Goal: Task Accomplishment & Management: Complete application form

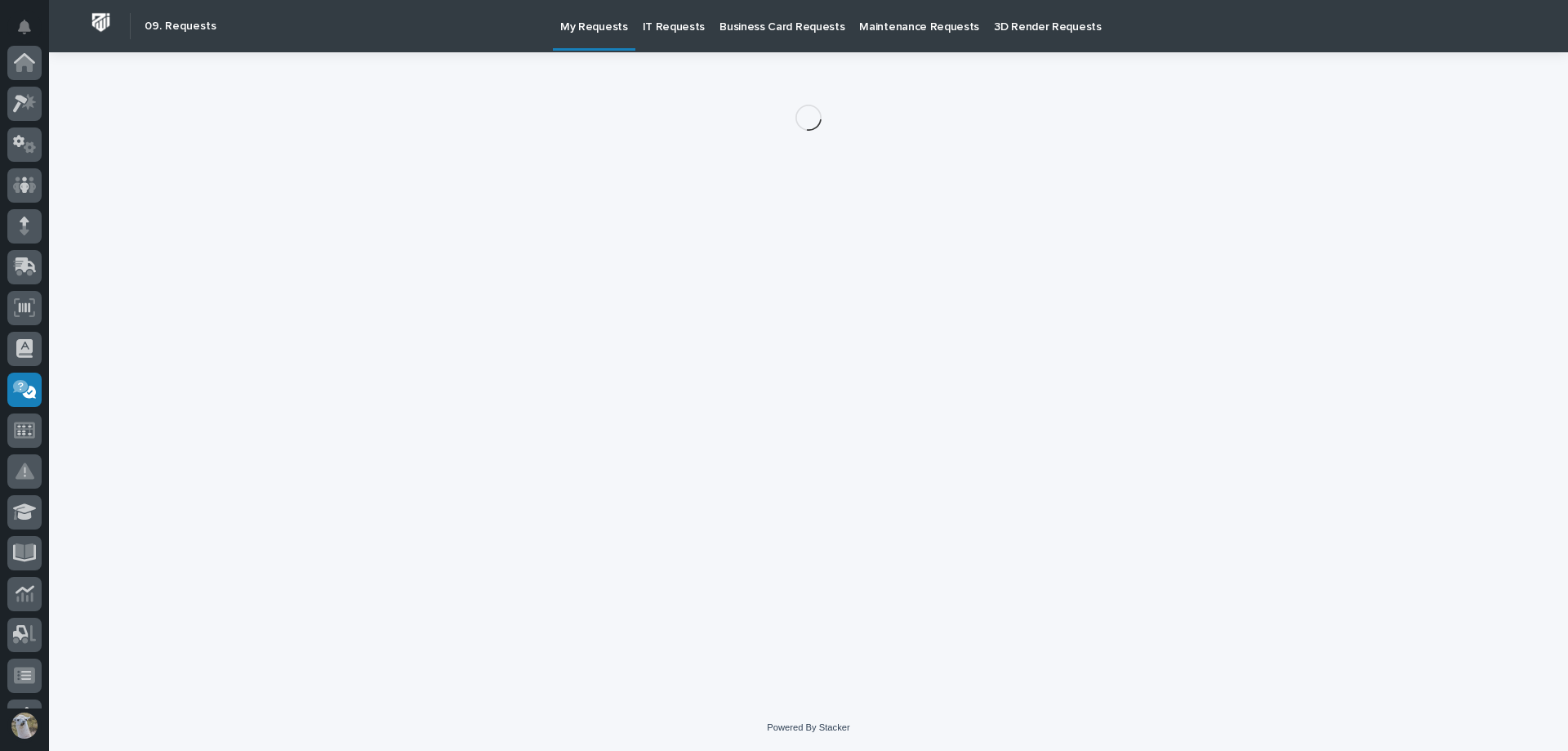
scroll to position [318, 0]
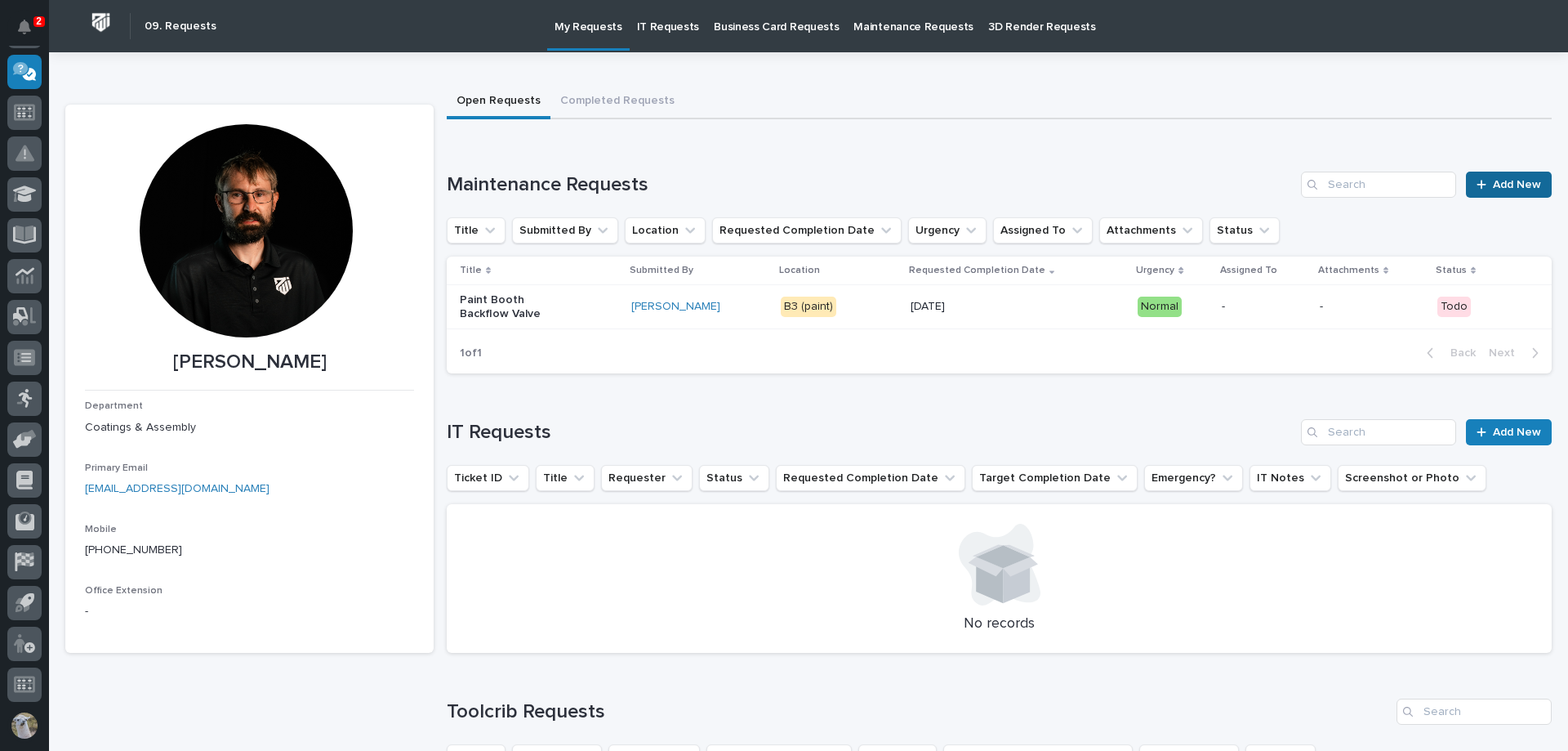
click at [1496, 188] on span "Add New" at bounding box center [1517, 185] width 48 height 11
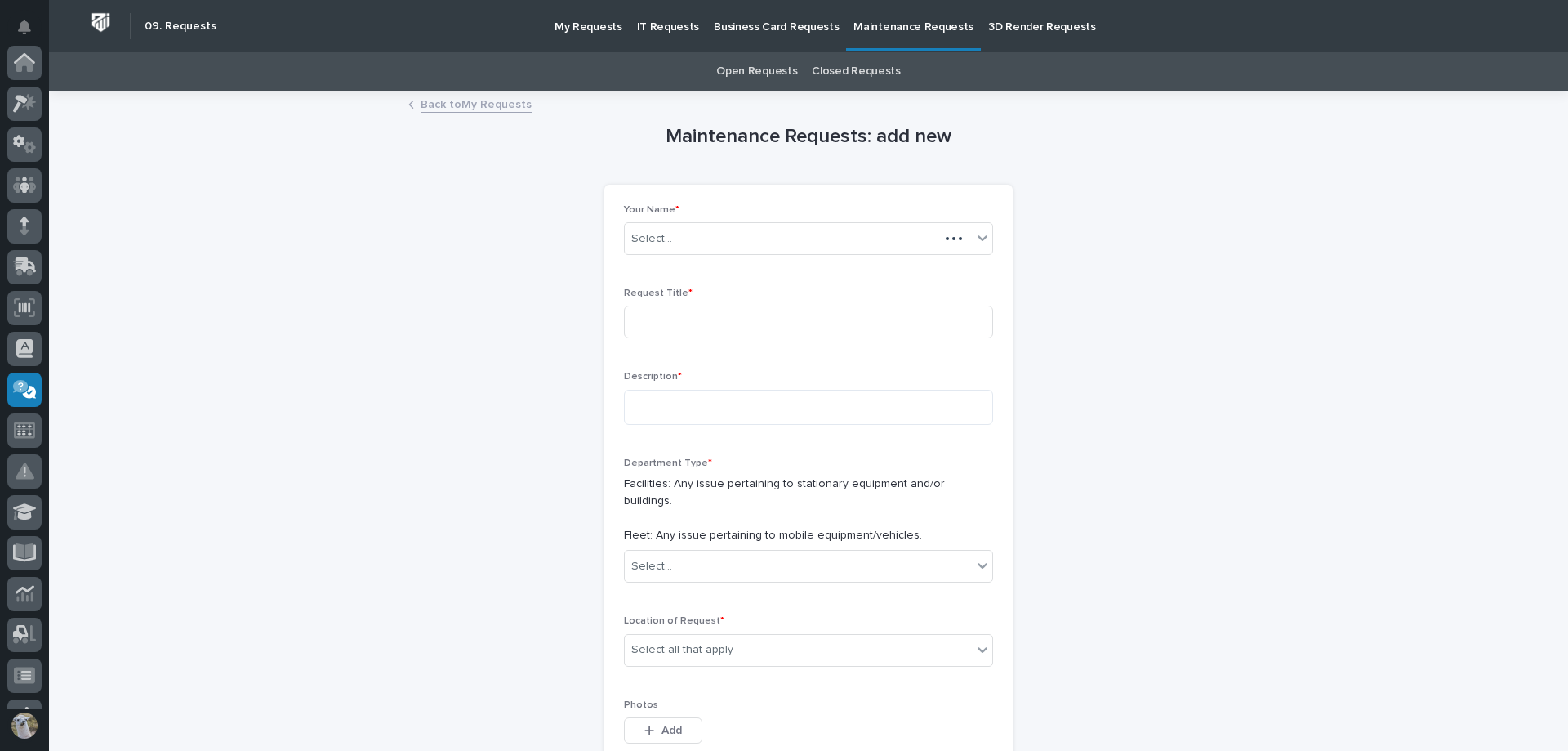
scroll to position [318, 0]
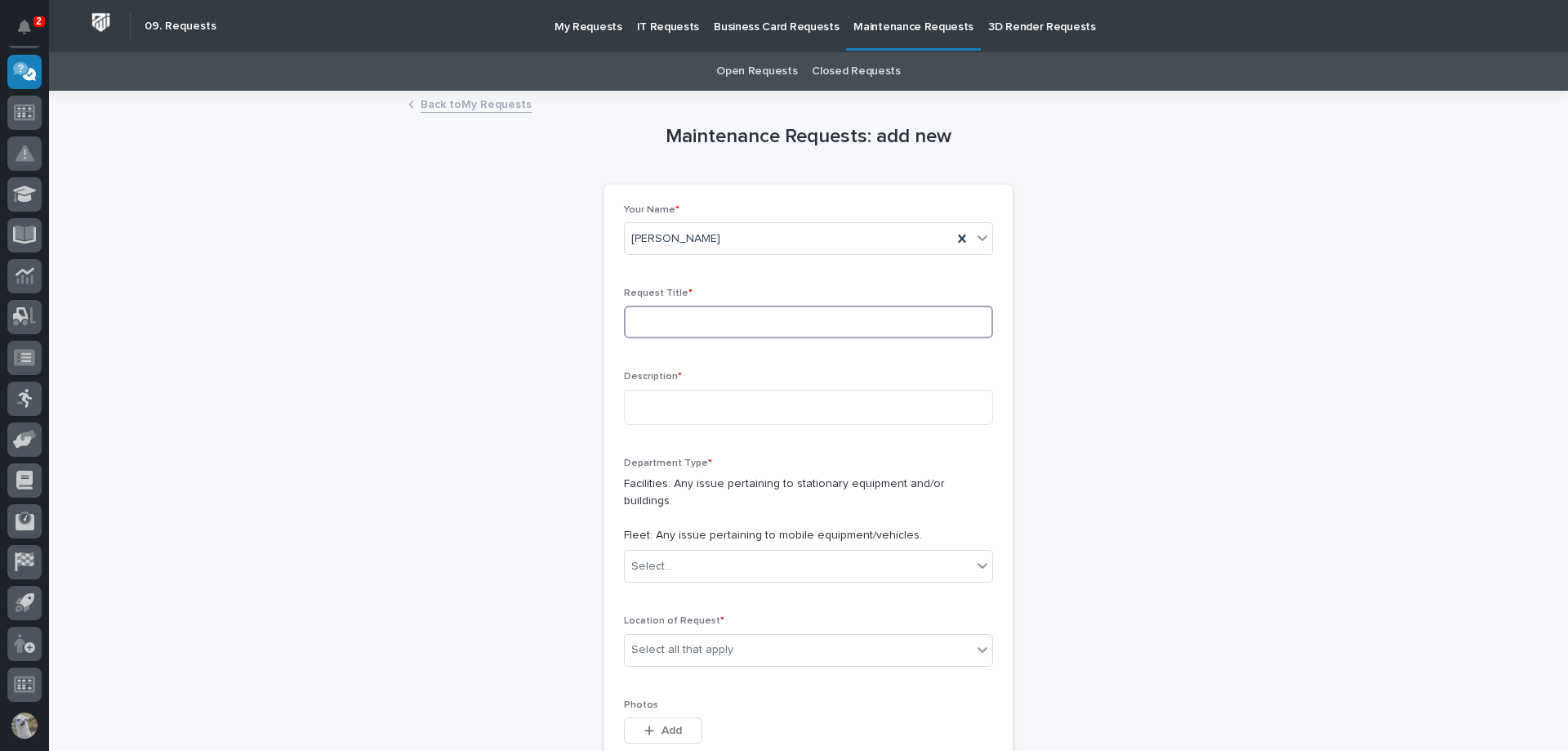
click at [729, 321] on input at bounding box center [809, 322] width 369 height 33
type input "Paint Booth Air Makeup"
click at [756, 416] on textarea at bounding box center [809, 407] width 369 height 35
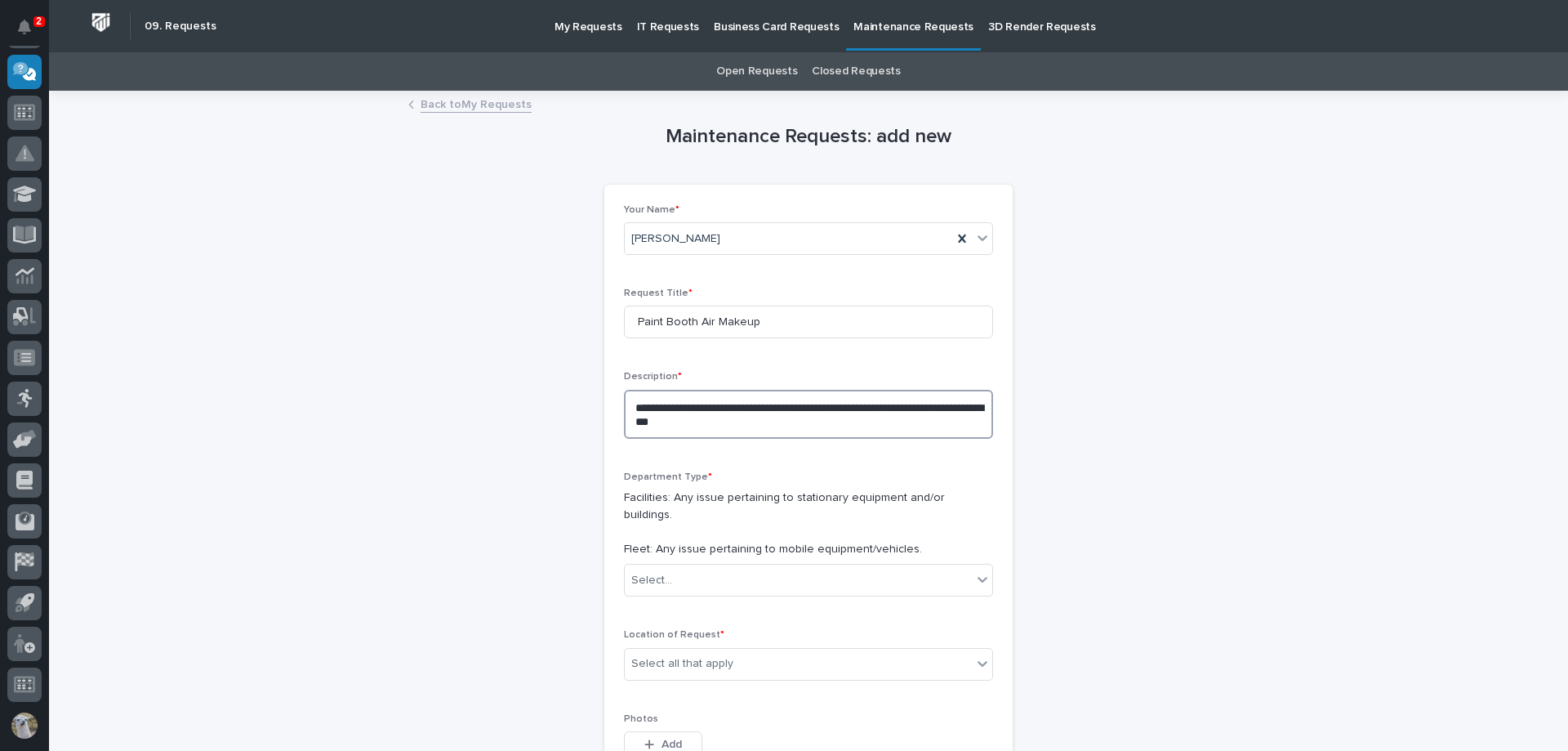
click at [772, 409] on textarea "**********" at bounding box center [809, 413] width 369 height 49
click at [707, 417] on textarea "**********" at bounding box center [809, 413] width 369 height 49
type textarea "**********"
click at [865, 566] on div "Select..." at bounding box center [799, 579] width 347 height 27
click at [722, 595] on div "Facilities" at bounding box center [802, 594] width 367 height 28
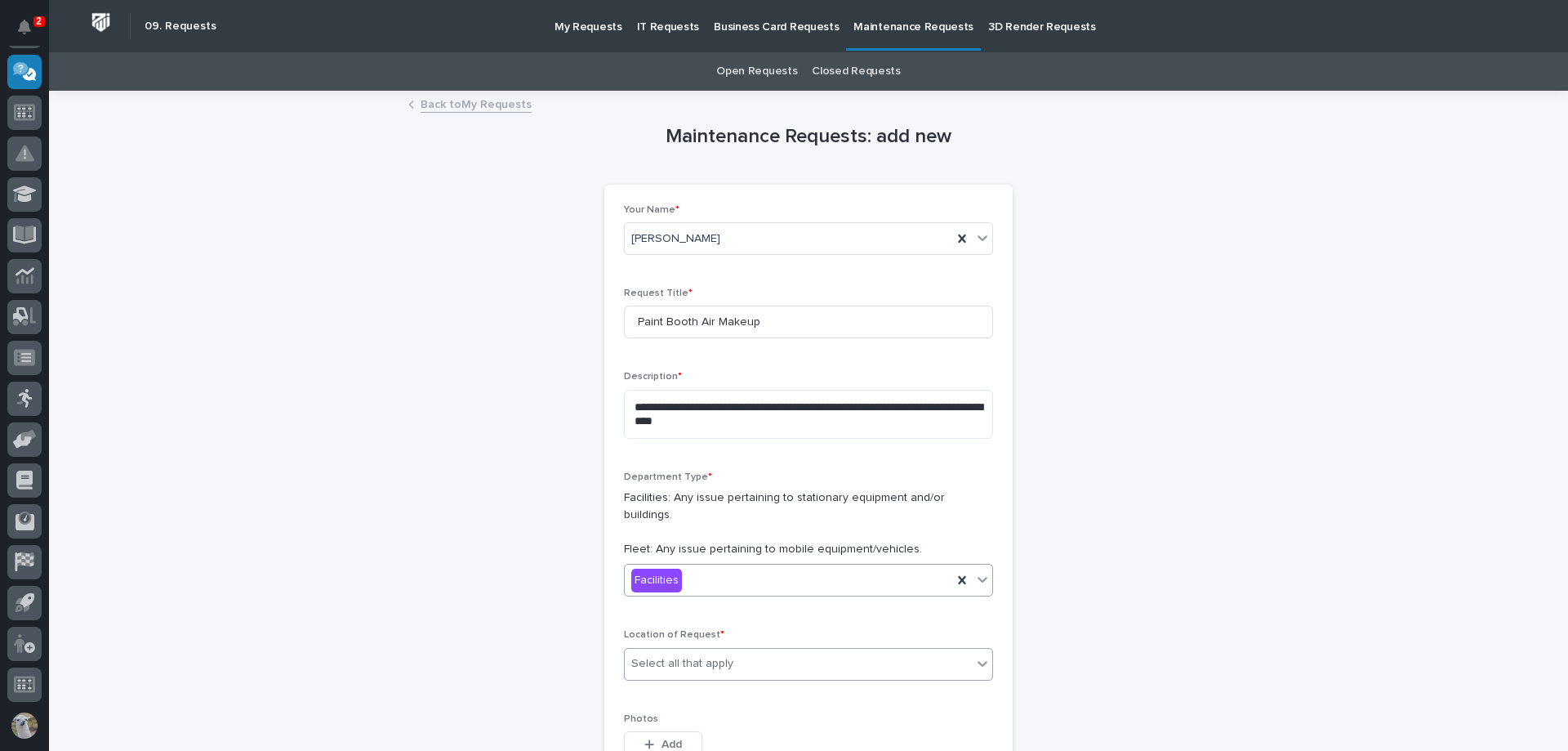
click at [714, 655] on div "Select all that apply" at bounding box center [682, 663] width 102 height 17
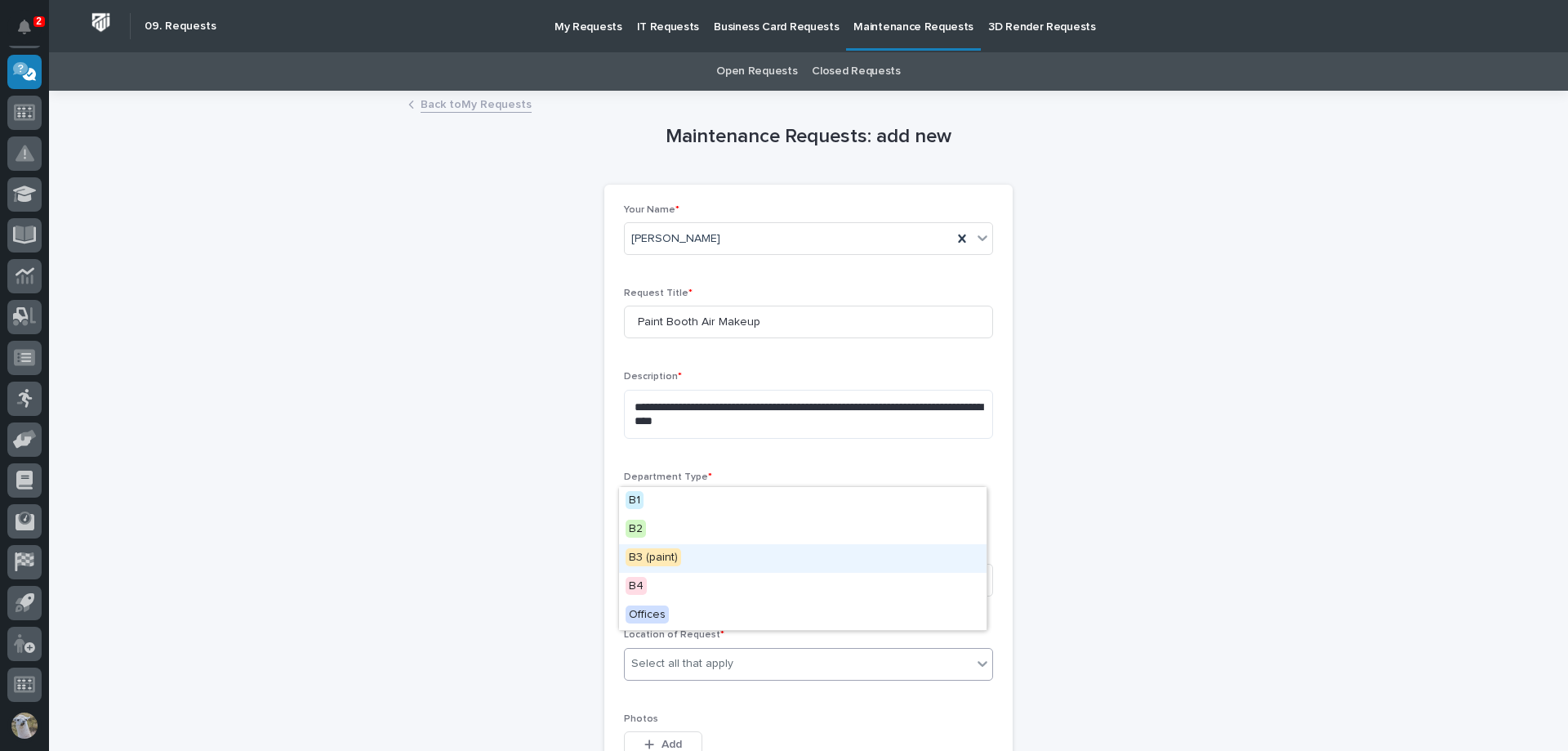
click at [666, 553] on span "B3 (paint)" at bounding box center [653, 557] width 55 height 18
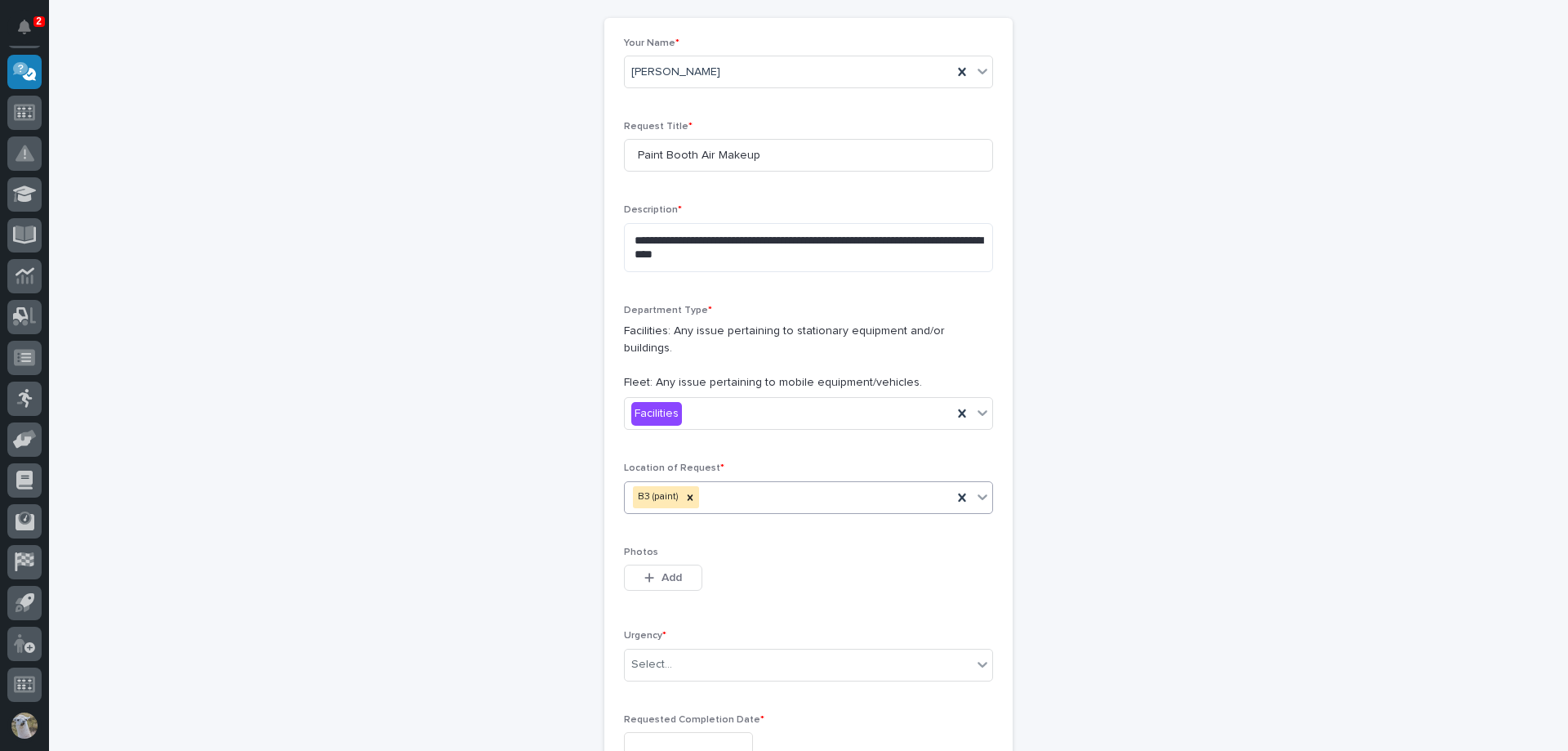
scroll to position [327, 0]
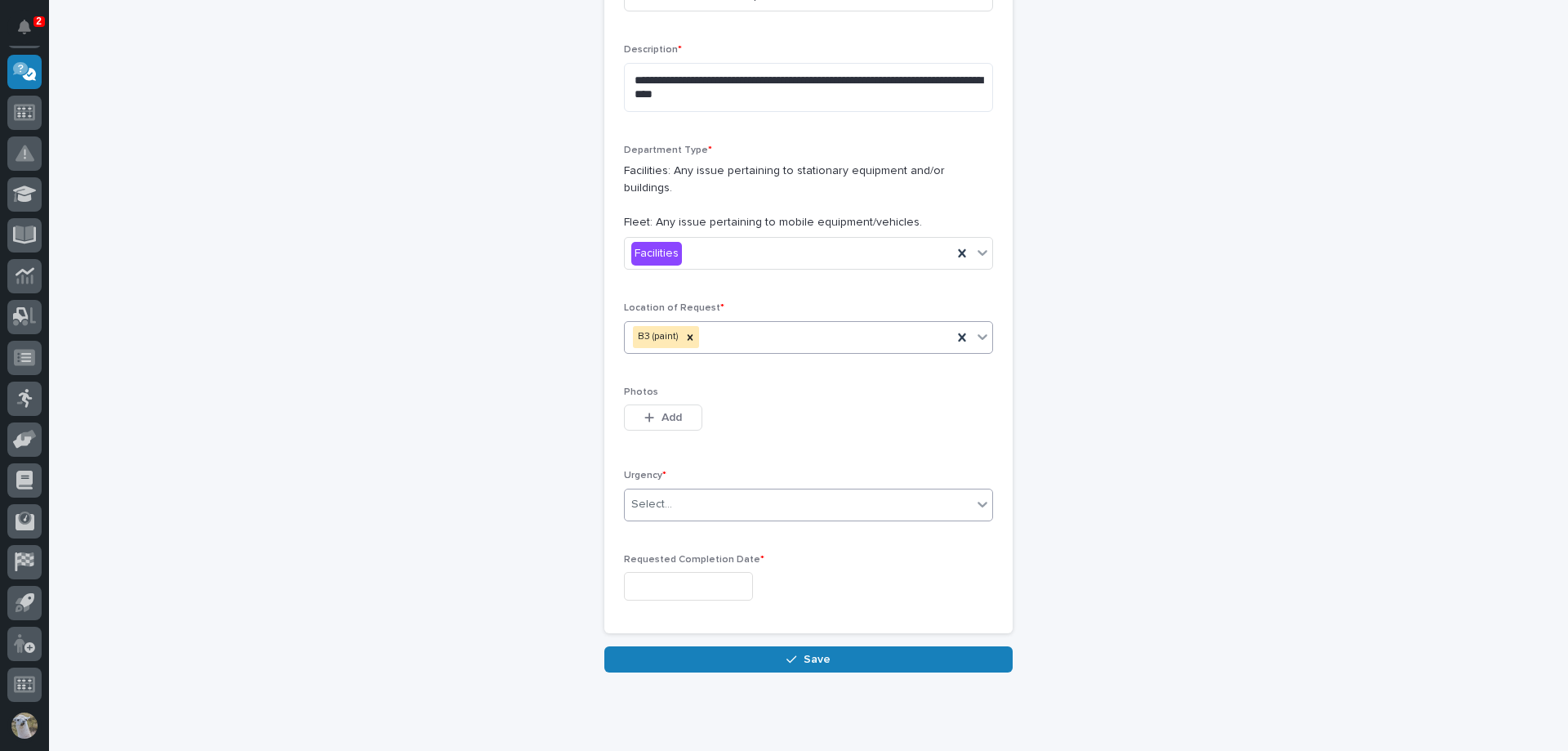
click at [711, 491] on div "Select..." at bounding box center [799, 504] width 347 height 27
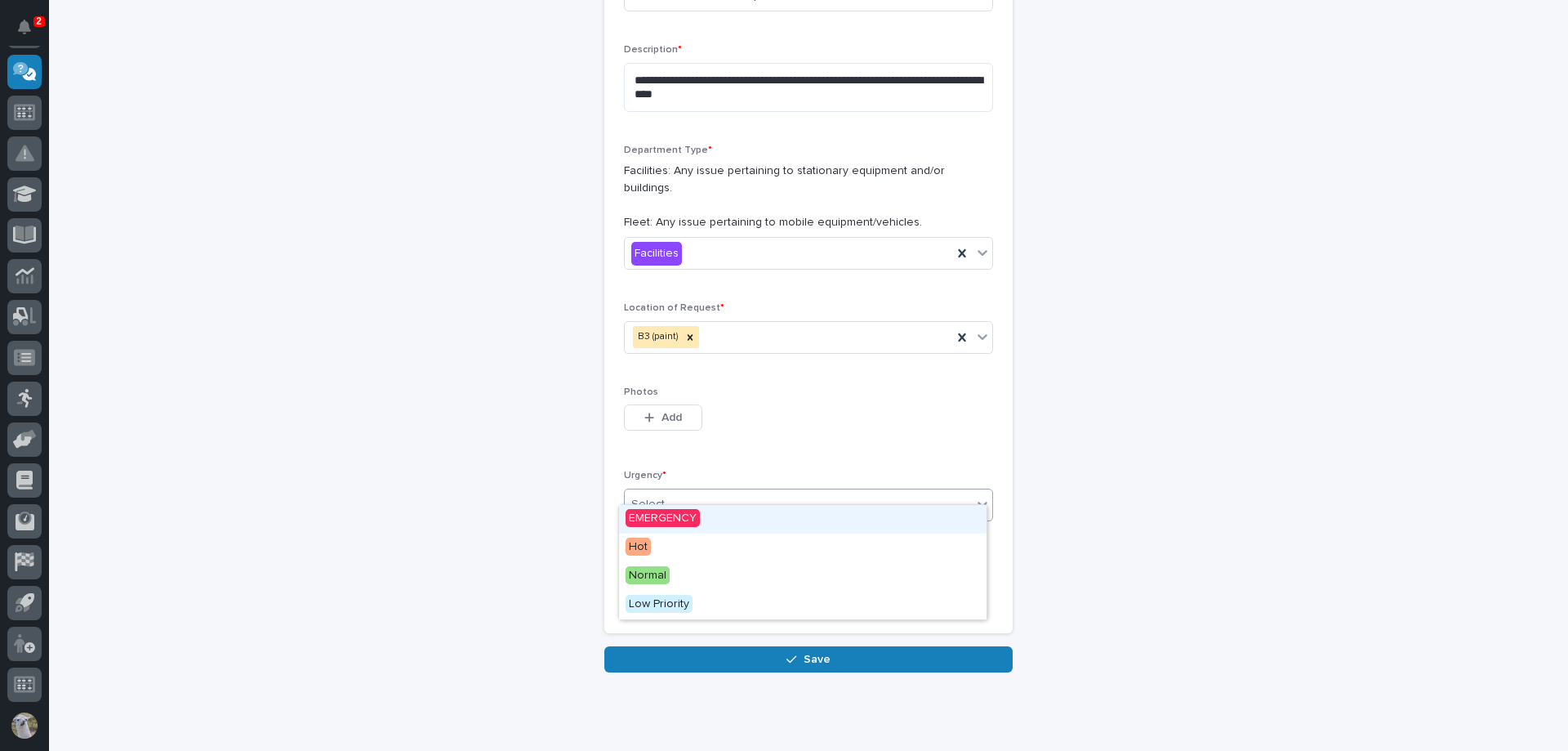
click at [677, 516] on span "EMERGENCY" at bounding box center [662, 518] width 74 height 18
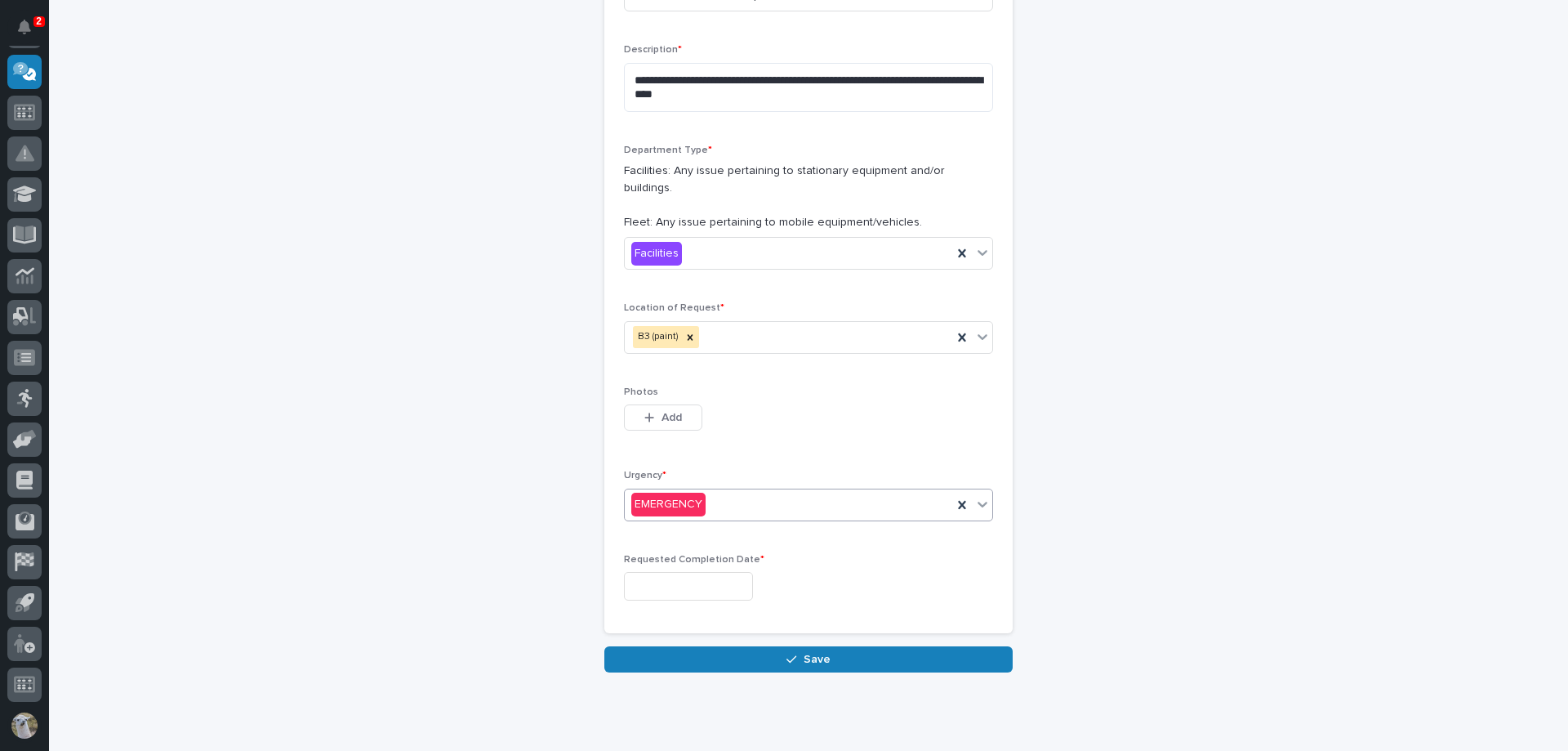
click at [681, 572] on input "text" at bounding box center [689, 586] width 129 height 28
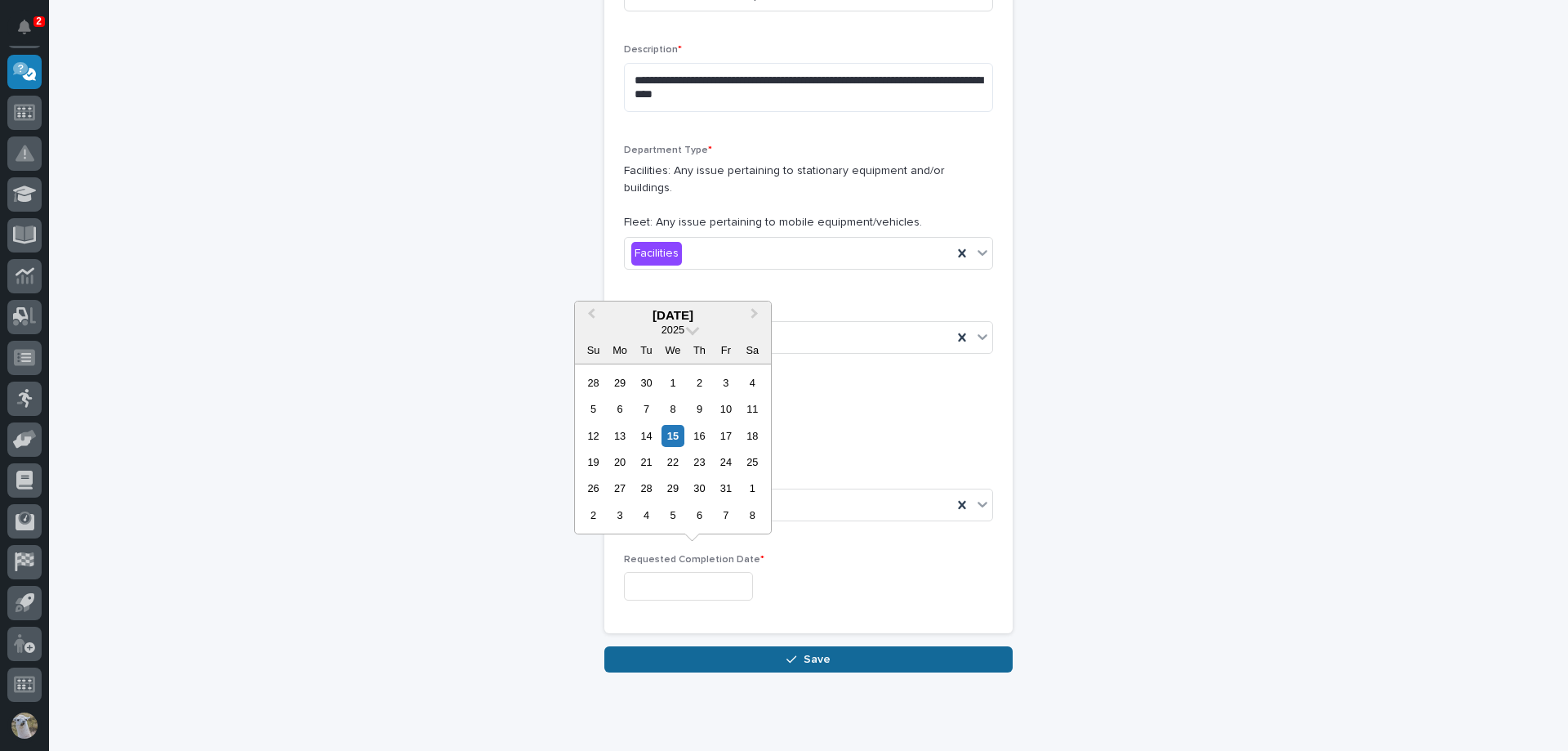
click at [813, 652] on span "Save" at bounding box center [816, 659] width 27 height 15
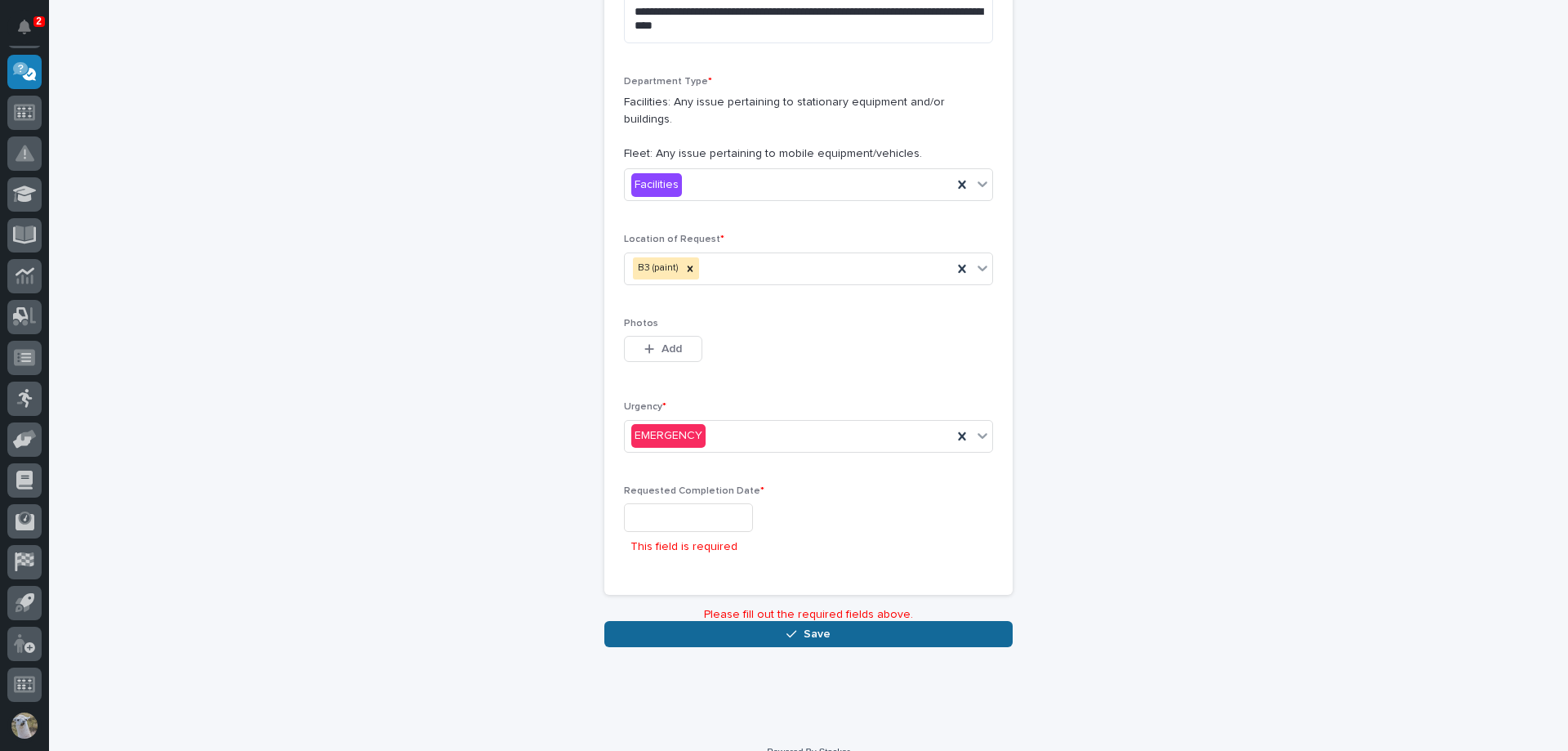
scroll to position [402, 0]
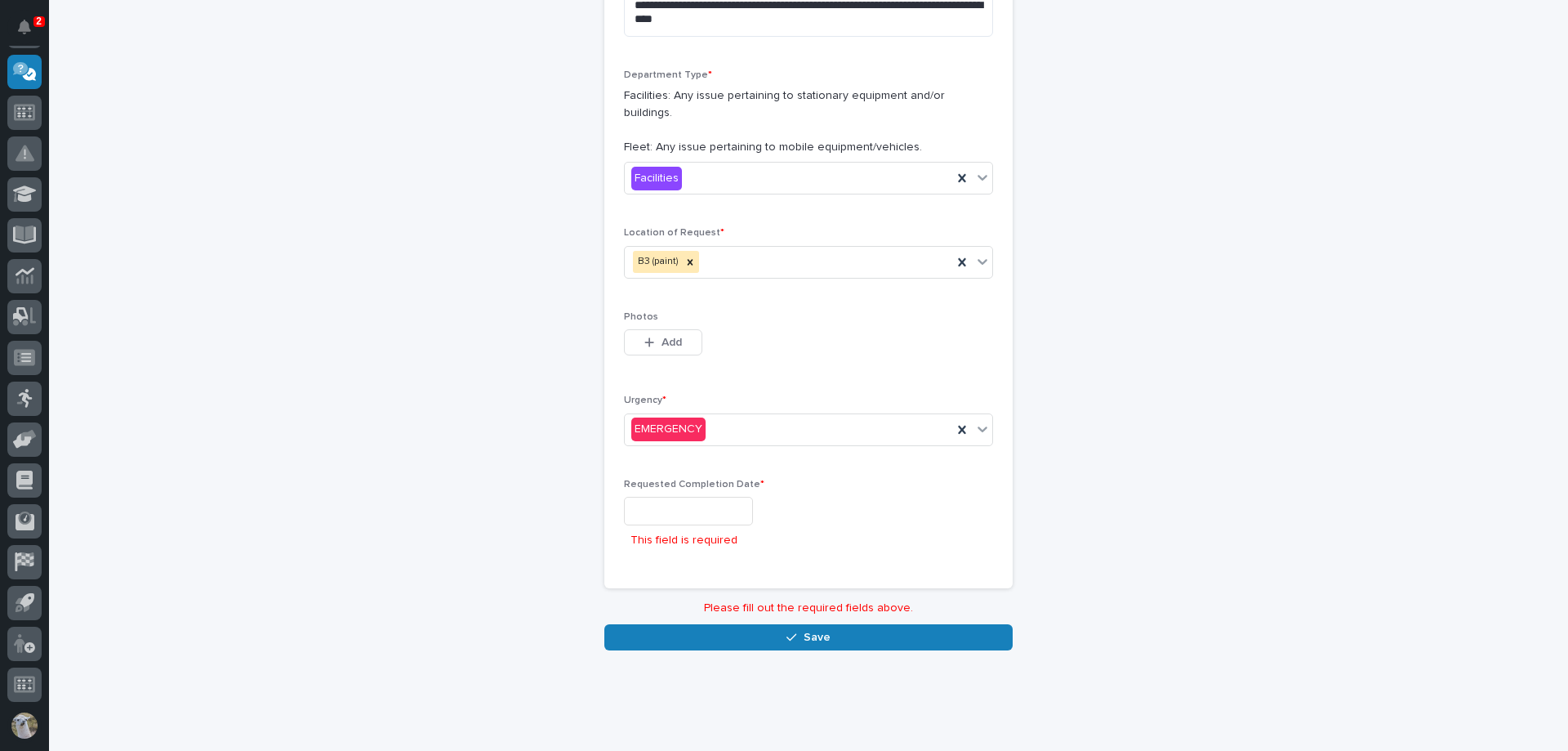
click at [695, 499] on input "text" at bounding box center [689, 510] width 129 height 28
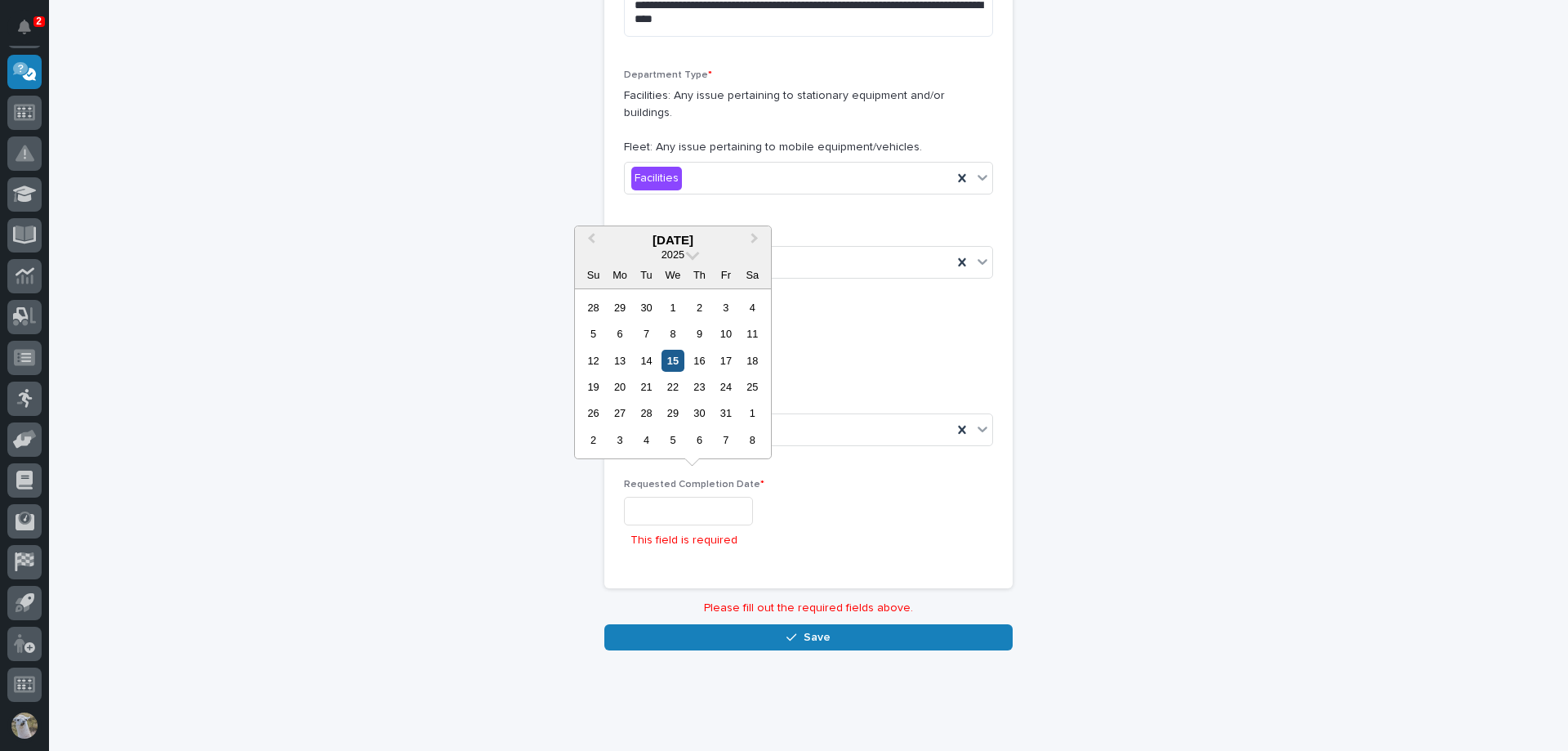
click at [665, 353] on div "15" at bounding box center [673, 361] width 22 height 22
type input "**********"
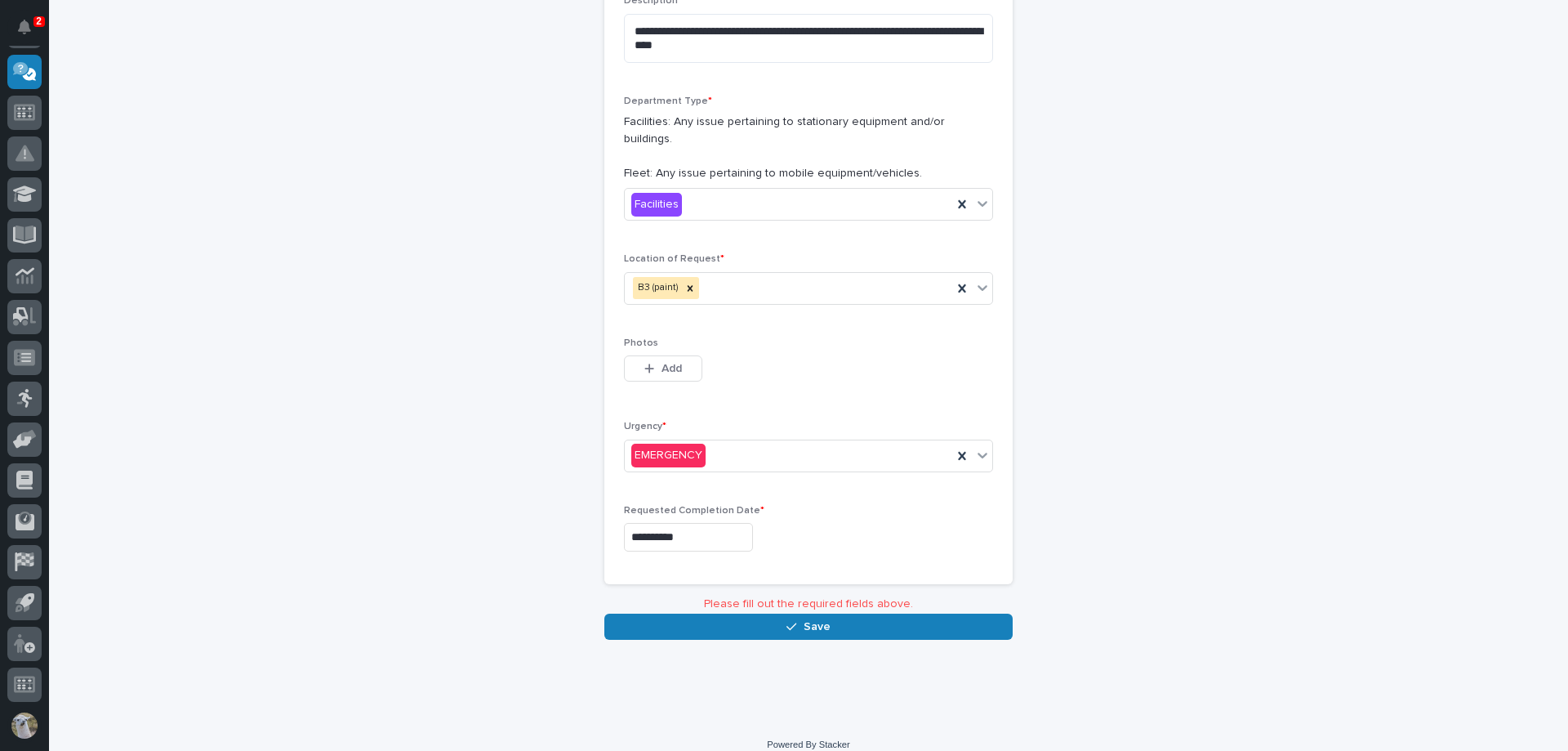
scroll to position [359, 0]
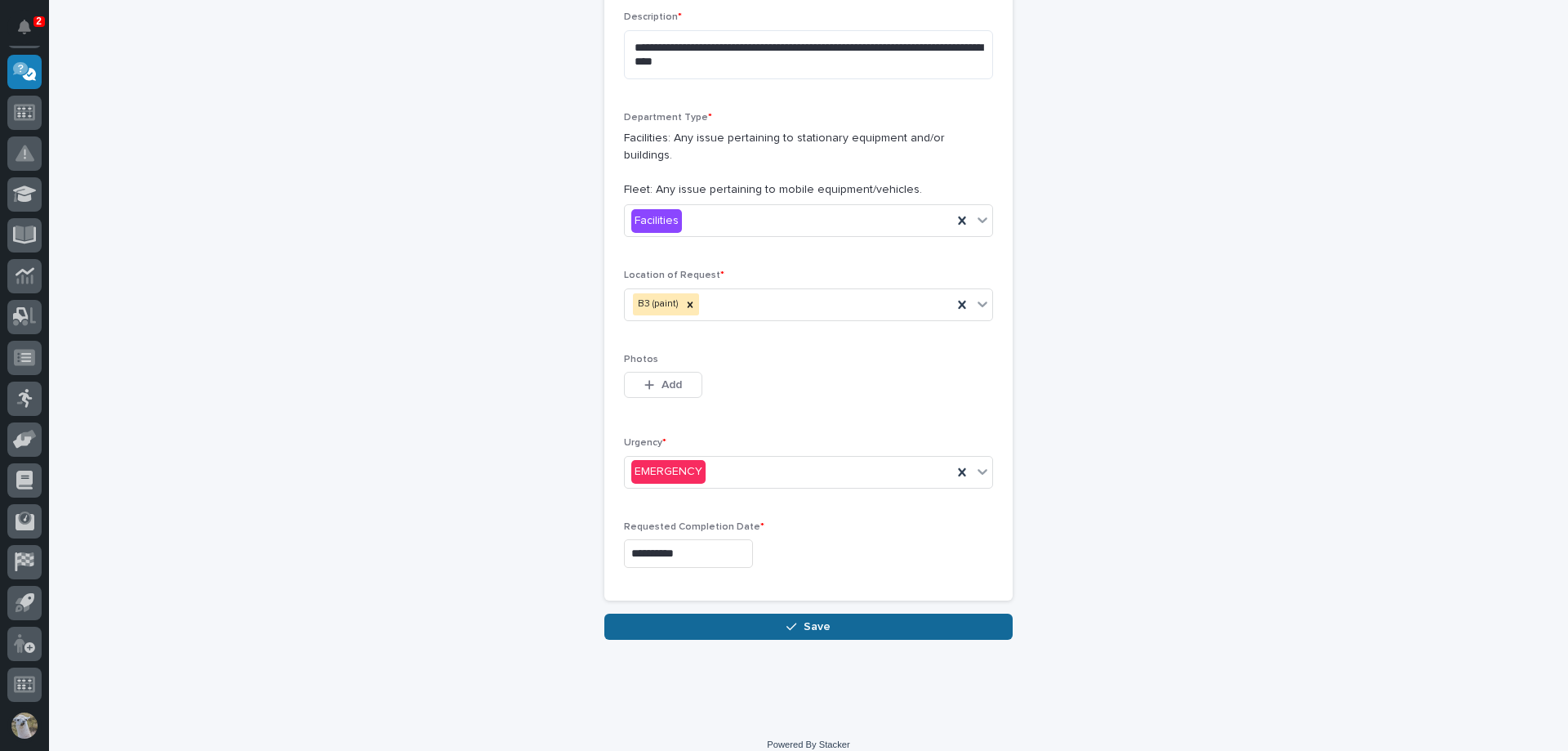
click at [787, 621] on icon "button" at bounding box center [791, 626] width 10 height 11
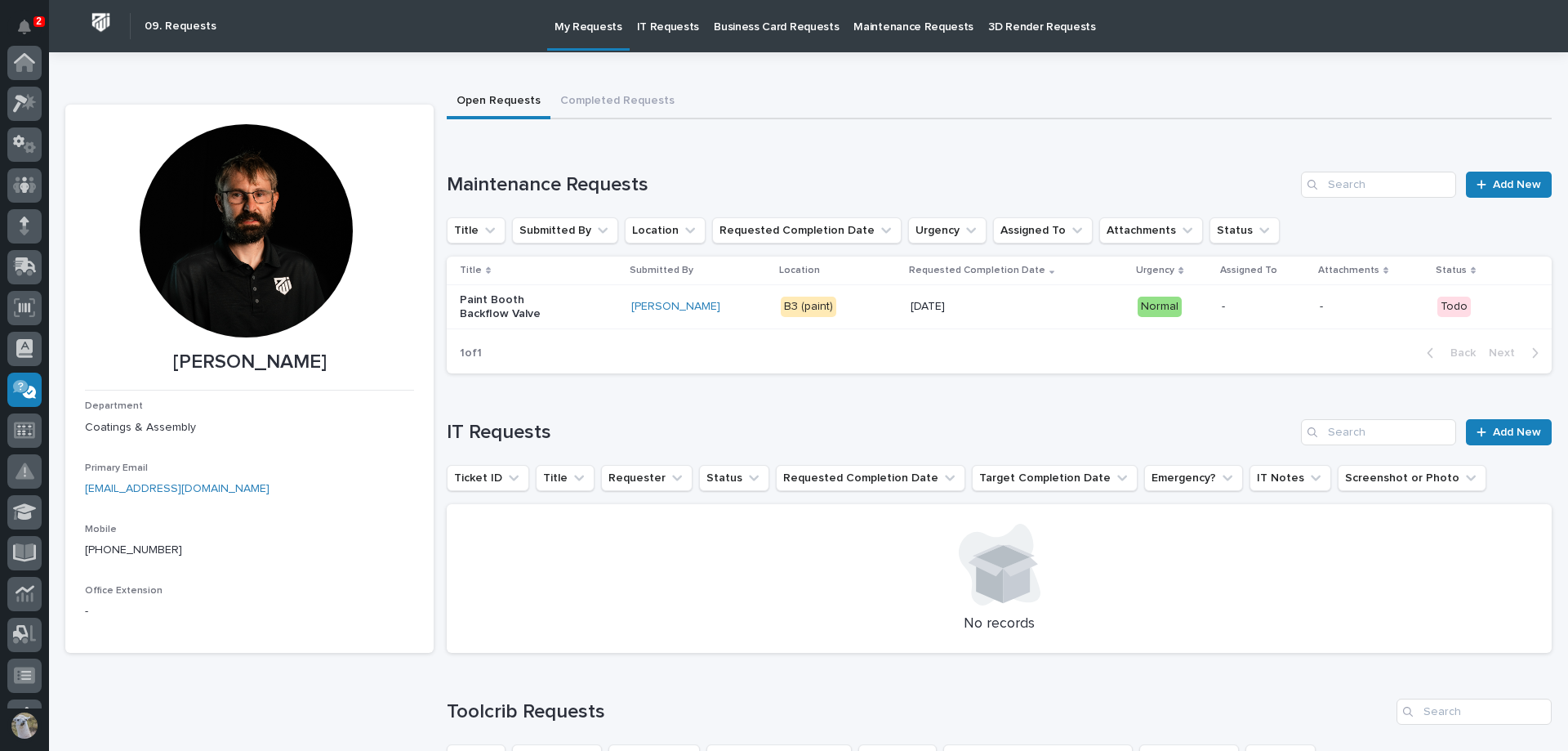
scroll to position [318, 0]
